Goal: Check status: Check status

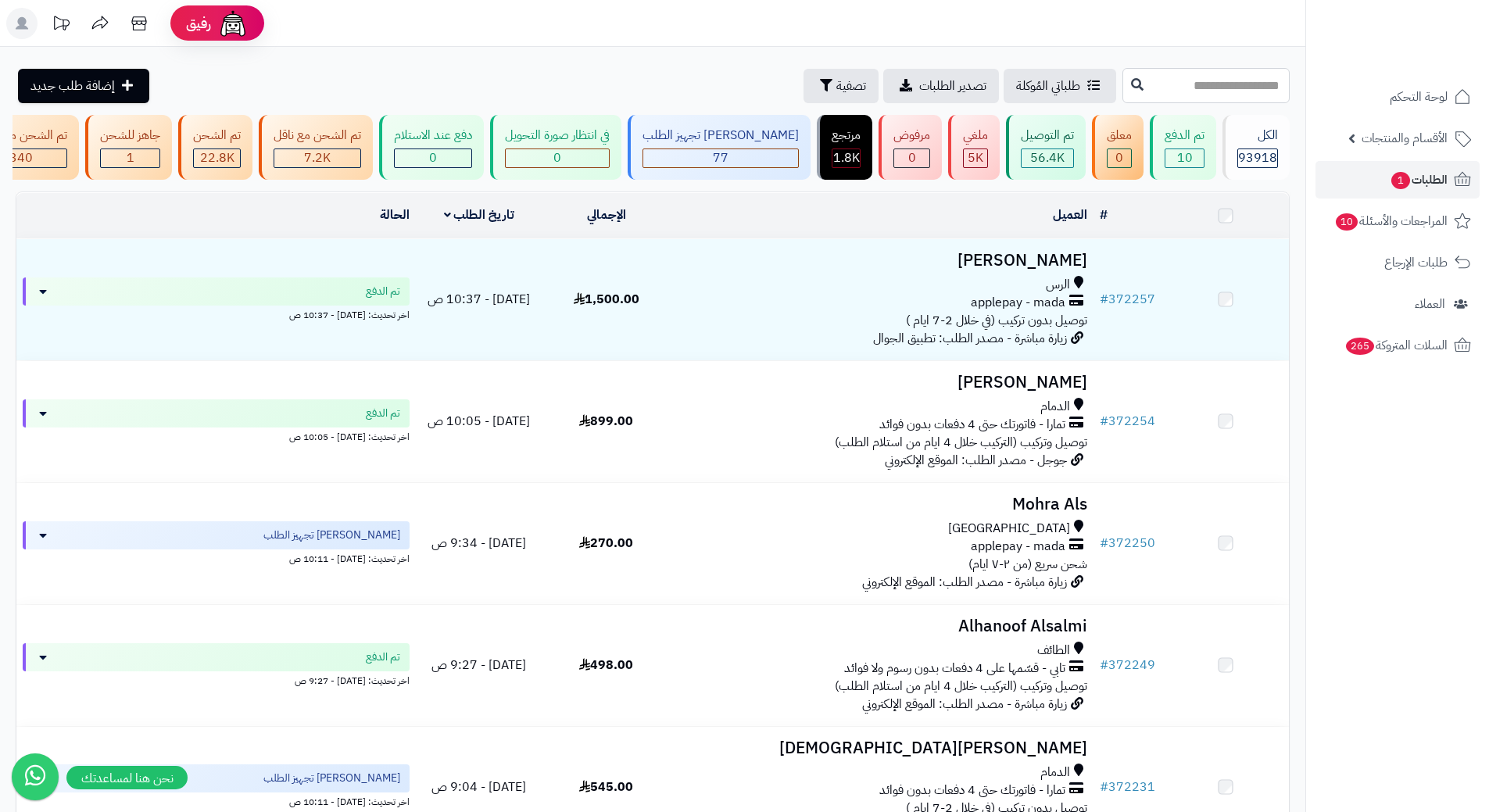
click at [1146, 81] on input "text" at bounding box center [1206, 85] width 167 height 35
paste input "******"
type input "******"
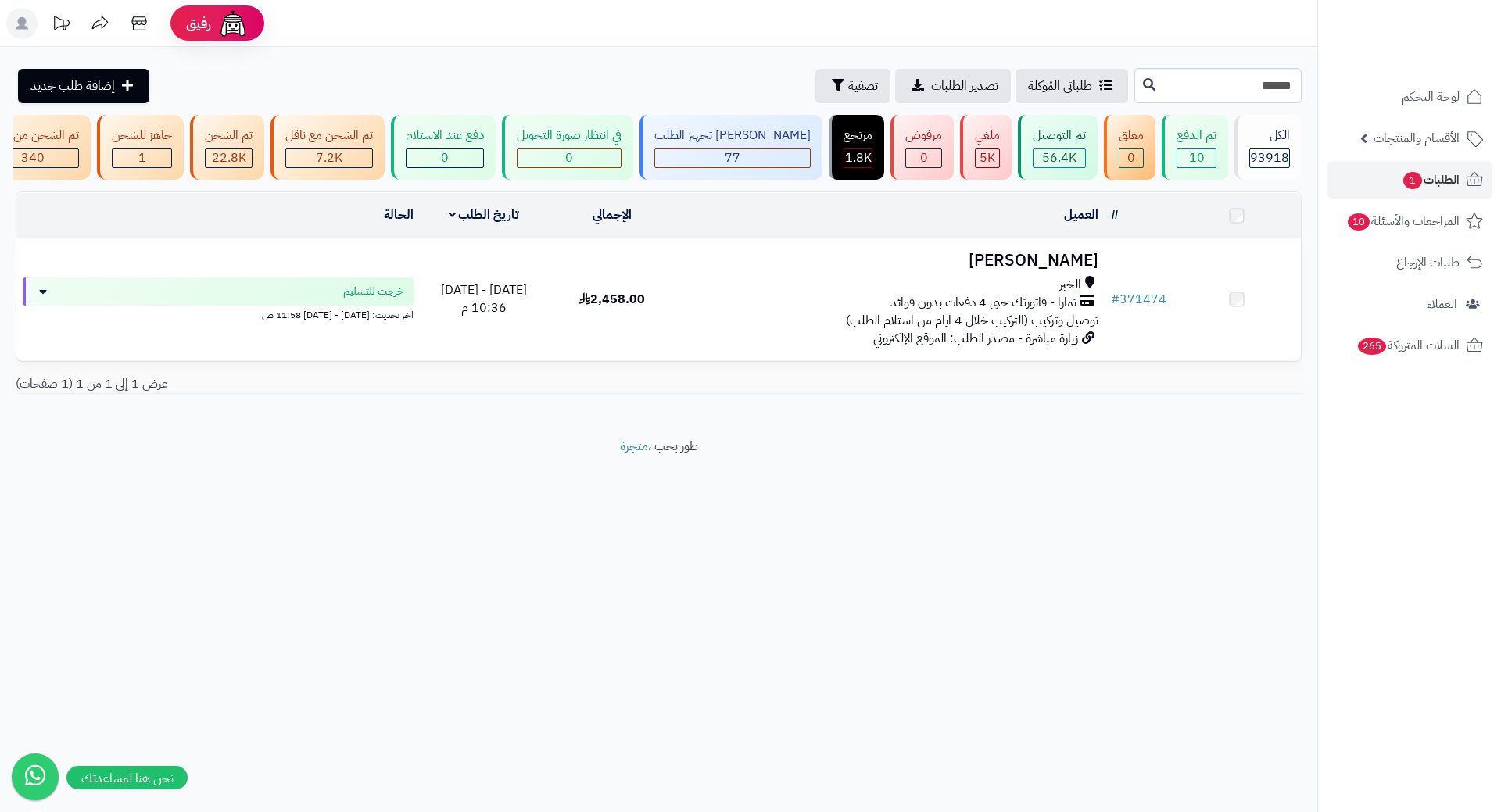
click at [1073, 269] on h3 "محمد عبد الخالق" at bounding box center [891, 260] width 415 height 18
